Goal: Transaction & Acquisition: Purchase product/service

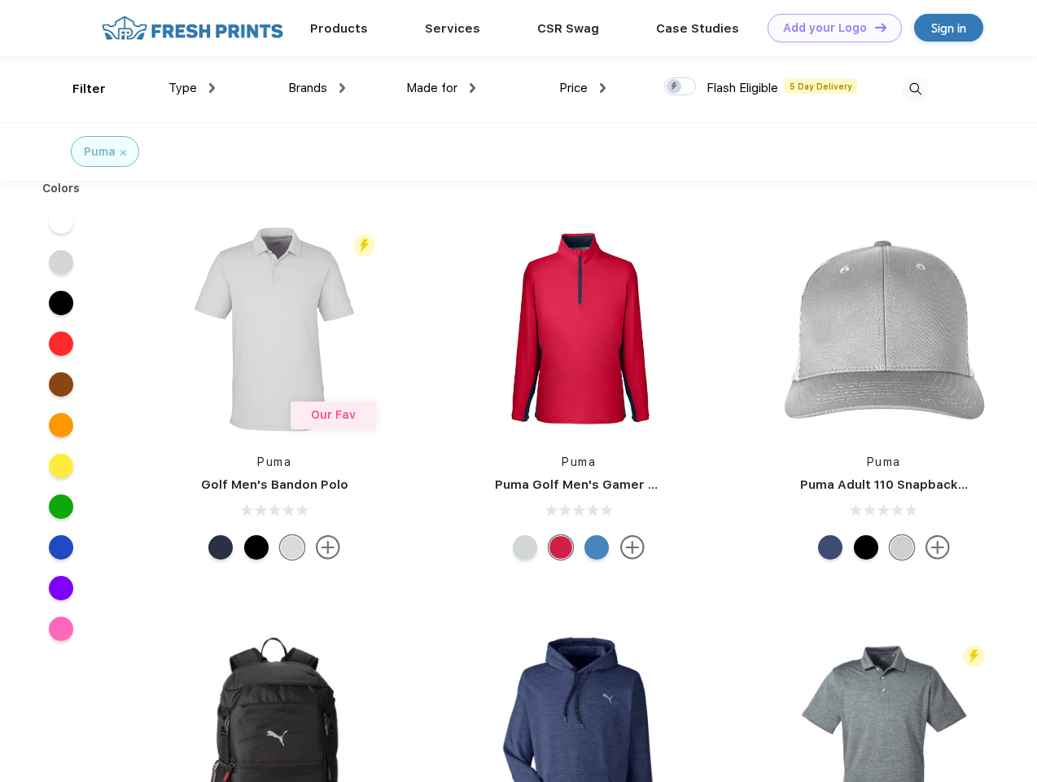
scroll to position [1, 0]
click at [829, 28] on link "Add your Logo Design Tool" at bounding box center [835, 28] width 134 height 28
click at [0, 0] on div "Design Tool" at bounding box center [0, 0] width 0 height 0
click at [874, 27] on link "Add your Logo Design Tool" at bounding box center [835, 28] width 134 height 28
click at [78, 89] on div "Filter" at bounding box center [88, 89] width 33 height 19
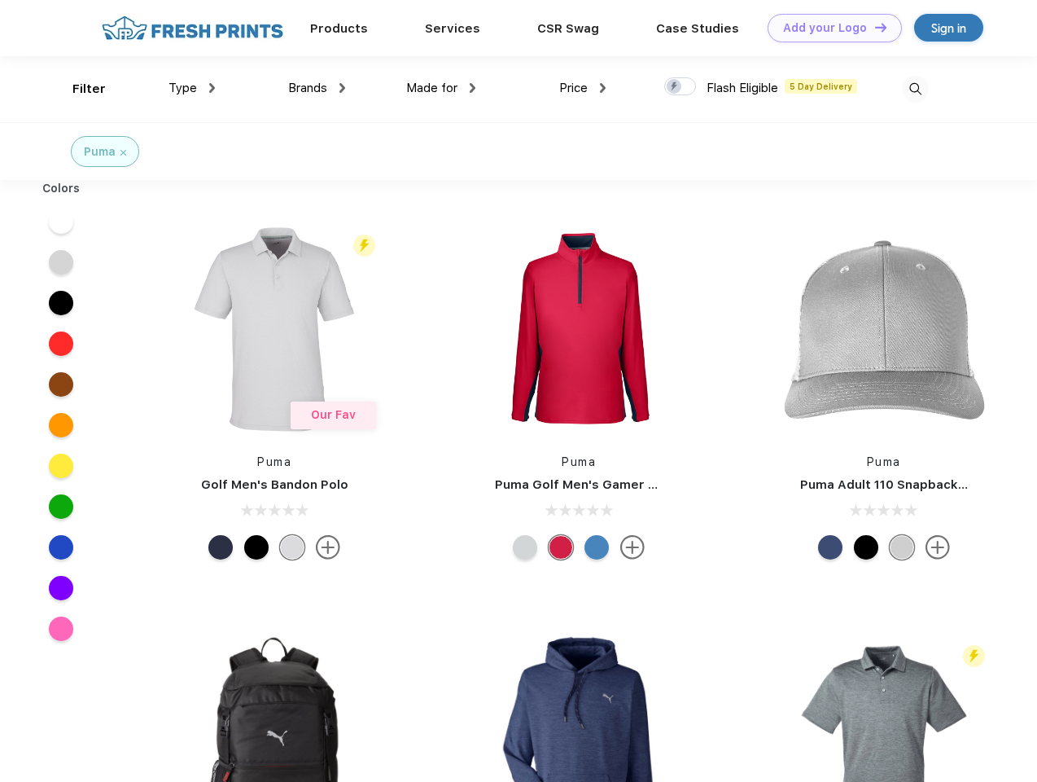
click at [192, 88] on span "Type" at bounding box center [183, 88] width 28 height 15
click at [317, 88] on span "Brands" at bounding box center [307, 88] width 39 height 15
click at [441, 88] on span "Made for" at bounding box center [431, 88] width 51 height 15
click at [583, 88] on span "Price" at bounding box center [573, 88] width 28 height 15
click at [681, 87] on div at bounding box center [680, 86] width 32 height 18
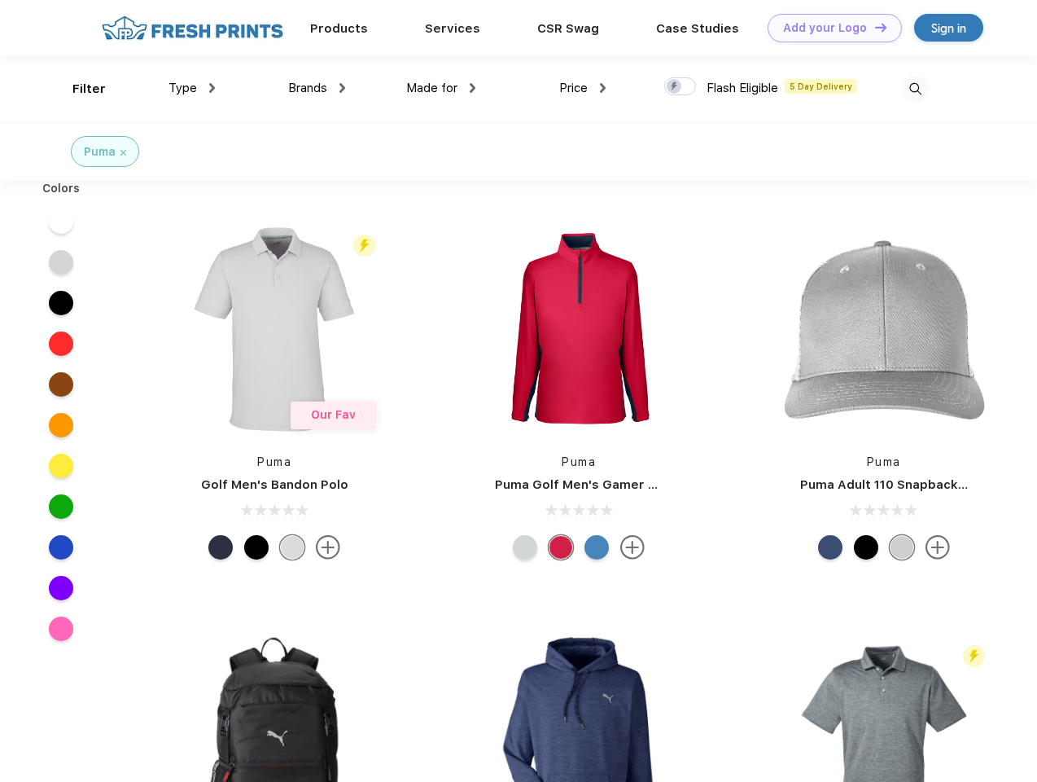
click at [675, 87] on input "checkbox" at bounding box center [669, 82] width 11 height 11
click at [915, 89] on img at bounding box center [915, 89] width 27 height 27
